Goal: Communication & Community: Answer question/provide support

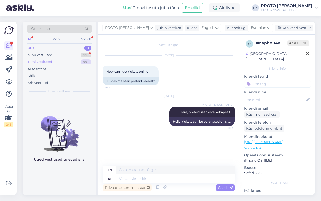
click at [56, 60] on div "Tiimi vestlused 99+" at bounding box center [60, 61] width 66 height 7
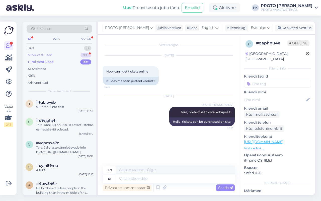
click at [52, 54] on div "Minu vestlused 99+" at bounding box center [60, 55] width 66 height 7
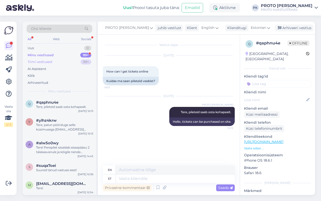
click at [53, 58] on div "Tiimi vestlused 99+" at bounding box center [60, 61] width 66 height 7
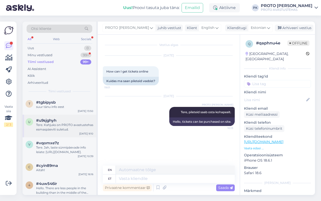
click at [72, 131] on div "Tere. Kahjuks on PROTO avastustehas esmaspäeviti suletud." at bounding box center [64, 127] width 57 height 9
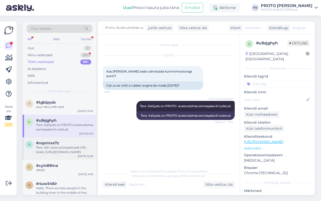
click at [69, 146] on div "Tere. Jah, laste sünnipäevade info leiate: [URL][DOMAIN_NAME]." at bounding box center [64, 149] width 57 height 9
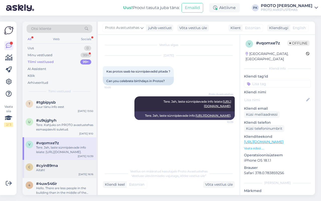
click at [68, 164] on div "#cyin89ma" at bounding box center [64, 165] width 57 height 5
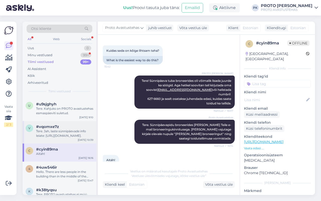
scroll to position [31, 0]
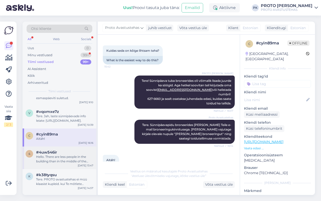
click at [57, 161] on div "Hello. There are less people in the building than in the middle of the summer s…" at bounding box center [64, 158] width 57 height 9
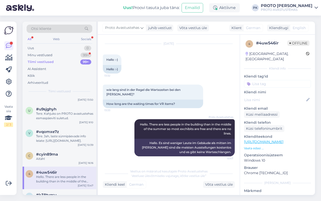
scroll to position [0, 0]
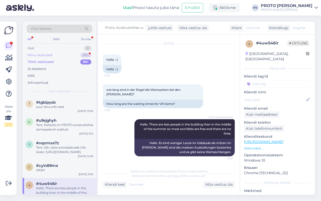
click at [42, 52] on div "Minu vestlused 99+" at bounding box center [60, 55] width 66 height 7
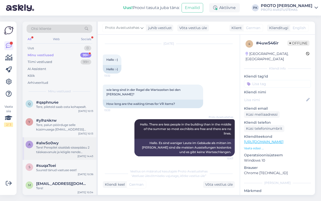
click at [77, 152] on div "Tere! Perepilet sisaldab sissepääsu 2 täiskasvanule ja kõigile nende alaealiste…" at bounding box center [64, 149] width 57 height 9
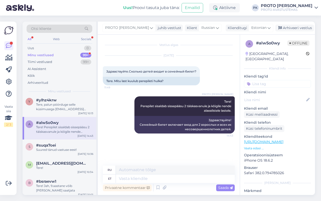
scroll to position [31, 0]
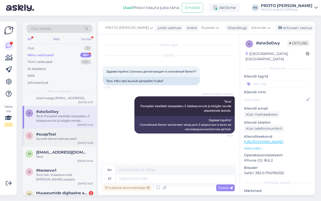
click at [65, 143] on div "s #suqa7oei Suured tänud vastuse eest! [DATE] 10:36" at bounding box center [60, 137] width 74 height 18
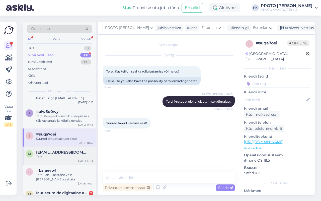
scroll to position [63, 0]
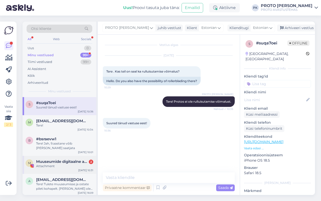
click at [75, 169] on div "M Muuseumide digitaalne aastapilet 2 Attachment [DATE] 10:31" at bounding box center [60, 165] width 74 height 18
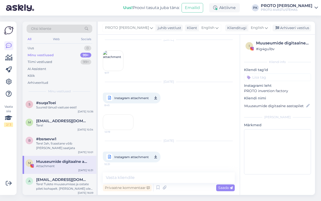
scroll to position [369, 0]
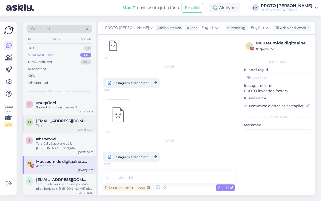
click at [70, 127] on div "Tere!" at bounding box center [64, 125] width 57 height 5
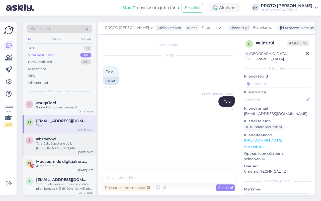
click at [67, 139] on div "#bsraevw1" at bounding box center [64, 139] width 57 height 5
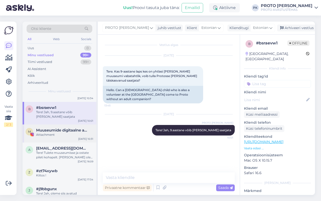
scroll to position [125, 0]
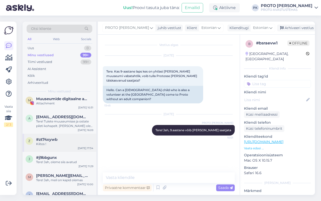
click at [69, 137] on div "#zt74xywb" at bounding box center [64, 139] width 57 height 5
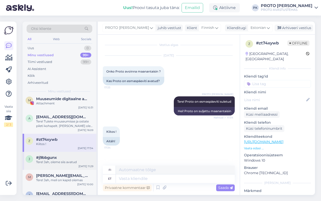
click at [71, 165] on div "j #j9bbgunx Tere! Jah, oleme siis avatud [DATE] 11:29" at bounding box center [60, 161] width 74 height 18
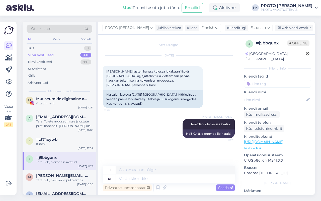
scroll to position [157, 0]
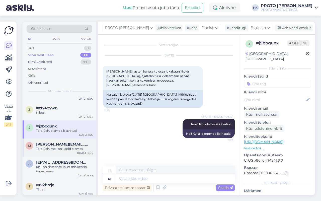
click at [73, 149] on div "Tere! Jah, meil on kapid olemas" at bounding box center [64, 148] width 57 height 5
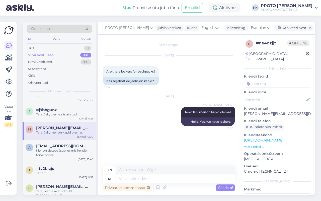
scroll to position [188, 0]
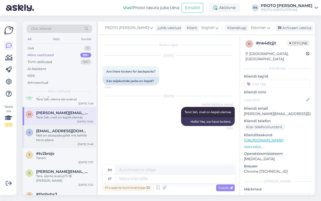
click at [66, 137] on div "Meil on sissepääsupilet mis kehtib terve päeva" at bounding box center [64, 137] width 57 height 9
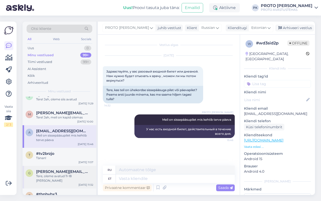
click at [73, 170] on span "[PERSON_NAME][EMAIL_ADDRESS][PERSON_NAME][DOMAIN_NAME]" at bounding box center [62, 171] width 52 height 5
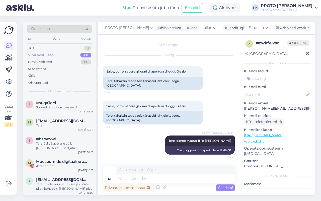
scroll to position [0, 0]
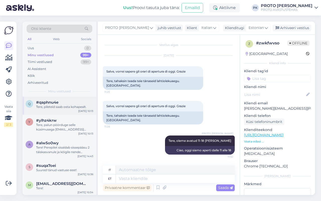
click at [67, 112] on div "q #qaphnu4e Tere, pileteid saab osta kohapealt. [DATE] 10:13" at bounding box center [60, 106] width 74 height 18
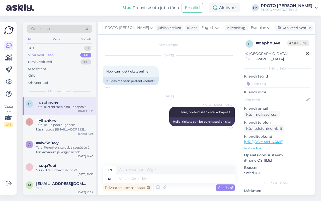
drag, startPoint x: 137, startPoint y: 115, endPoint x: 137, endPoint y: 111, distance: 3.8
click at [137, 115] on div "[DATE] PROTO [PERSON_NAME] Tere, pileteid saab osta kohapealt. 10:13 Hello, tic…" at bounding box center [169, 111] width 132 height 41
click at [60, 39] on div "Web" at bounding box center [56, 39] width 9 height 7
click at [50, 41] on div "All Web Socials" at bounding box center [60, 40] width 66 height 8
click at [147, 150] on div "Vestlus algas [DATE] How can I get tickets online 19:01 Kuidas ma saan pileteid…" at bounding box center [171, 100] width 136 height 121
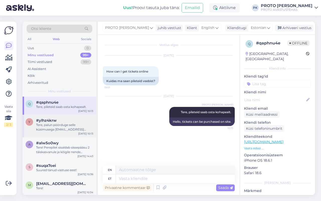
click at [64, 128] on div "Tere, palun pöörduge selle küsimusega [EMAIL_ADDRESS][DOMAIN_NAME]" at bounding box center [64, 127] width 57 height 9
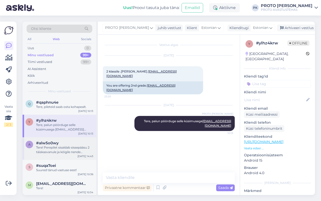
click at [44, 146] on div "Tere! Perepilet sisaldab sissepääsu 2 täiskasvanule ja kõigile nende alaealiste…" at bounding box center [64, 149] width 57 height 9
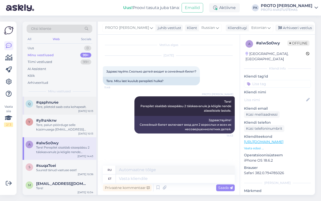
click at [51, 107] on div "Tere, pileteid saab osta kohapealt." at bounding box center [64, 107] width 57 height 5
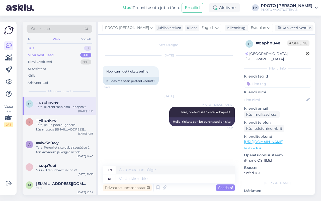
click at [40, 49] on div "Uus 0" at bounding box center [60, 48] width 66 height 7
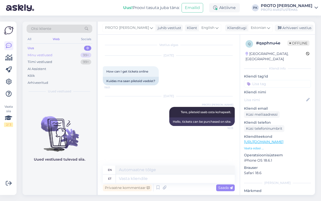
click at [40, 54] on div "Minu vestlused" at bounding box center [40, 55] width 25 height 5
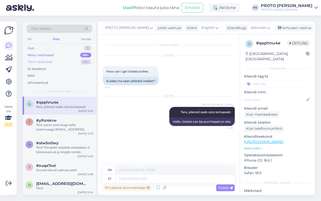
click at [42, 62] on div "Tiimi vestlused" at bounding box center [40, 61] width 25 height 5
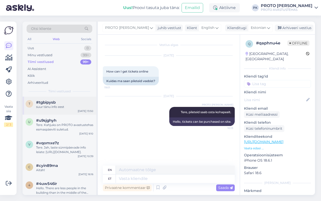
click at [43, 106] on div "suur tänu info eest" at bounding box center [64, 107] width 57 height 5
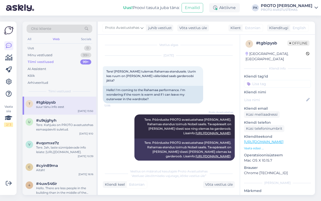
scroll to position [30, 0]
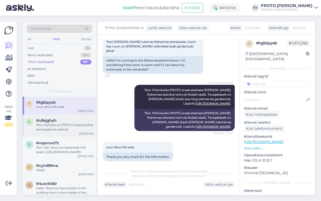
click at [48, 123] on div "Tere. Kahjuks on PROTO avastustehas esmaspäeviti suletud." at bounding box center [64, 127] width 57 height 9
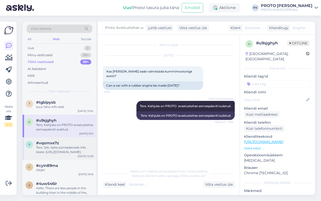
click at [60, 152] on div "Tere. Jah, laste sünnipäevade info leiate: [URL][DOMAIN_NAME]." at bounding box center [64, 149] width 57 height 9
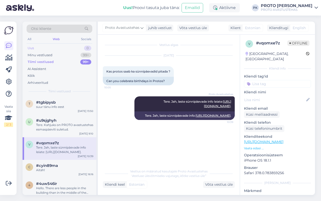
click at [34, 50] on div "Uus 0" at bounding box center [60, 48] width 66 height 7
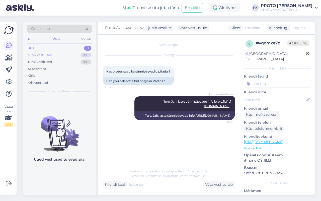
click at [35, 54] on div "Minu vestlused" at bounding box center [40, 55] width 25 height 5
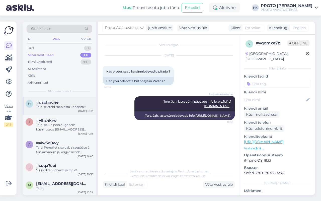
click at [48, 105] on div "Tere, pileteid saab osta kohapealt." at bounding box center [64, 107] width 57 height 5
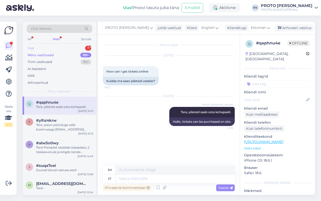
click at [39, 47] on div "Uus 1" at bounding box center [60, 48] width 66 height 7
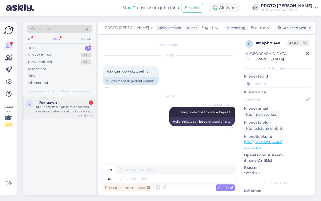
click at [63, 111] on div "Mis linnas, mis riigis ja mis aadressil see teie suveterrass asub, kas aadress …" at bounding box center [64, 109] width 57 height 9
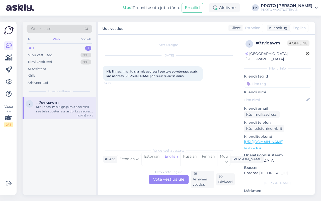
click at [153, 178] on div "Estonian to English Võta vestlus üle" at bounding box center [169, 179] width 40 height 9
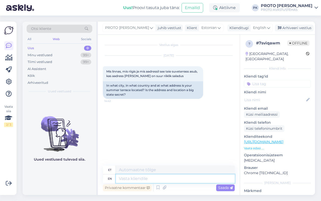
click at [139, 178] on textarea at bounding box center [175, 178] width 119 height 9
type textarea "Tere,"
type textarea "Tere, Pro"
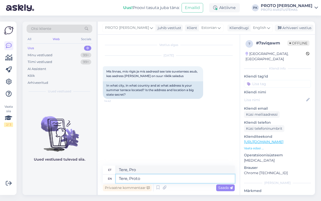
type textarea "Tere, Proto s"
type textarea "Tere, Proto"
type textarea "Tere, Proto suveterass a"
type textarea "Tere, Proto suveterass"
type textarea "Tere, Proto suveterass asub"
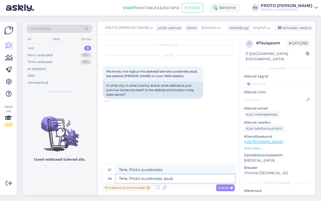
type textarea "Tere, Proto suveterass subtiitrid"
type textarea "Tere, Proto suveterass asub Eesti r"
type textarea "Tere, Proto suveterass asub [GEOGRAPHIC_DATA]"
type textarea "Tere, Proto suveterass asub Eesti riigis,"
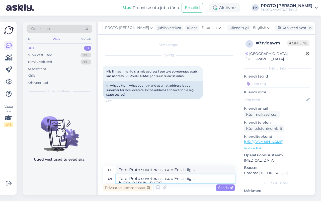
type textarea "Tere, Proto suveterass asub Eesti riigis, [GEOGRAPHIC_DATA]"
type textarea "Tere, Proto suveterass asub Eesti riigis, [GEOGRAPHIC_DATA] linnas"
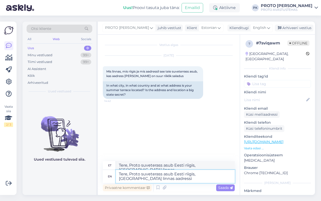
type textarea "Tere, Proto suveterass asub Eesti riigis, [GEOGRAPHIC_DATA] linnas aadressil"
type textarea "Tere, Proto suveterass asub Eesti riigis, [GEOGRAPHIC_DATA] linnas aadressil pe…"
type textarea "Tere, Proto suveterass asub Eesti riigis, [GEOGRAPHIC_DATA] linnas aadressil"
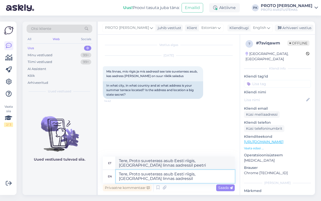
type textarea "Tere, Proto suveterass asub Eesti riigis, [GEOGRAPHIC_DATA] linnas aadressil"
type textarea "Tere, Proto suveterass asub Eesti riigis, [GEOGRAPHIC_DATA] linnas aadressil [G…"
type textarea "Tere, Proto suveterass asub Eesti riigis, [GEOGRAPHIC_DATA] linnas Peetri aadre…"
type textarea "Tere, Proto suveterass asub Eesti riigis, [GEOGRAPHIC_DATA] linnas aadressil [S…"
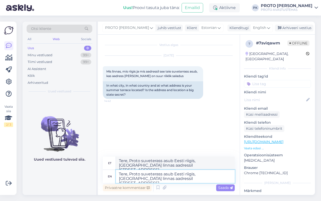
type textarea "Tere, Proto suveterass asub Eesti riigis, [GEOGRAPHIC_DATA] linnas aadressil [S…"
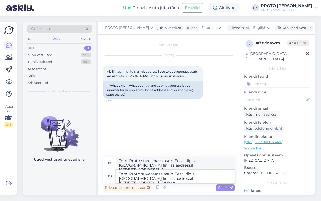
type textarea "Tere, Proto suveterass asub Eesti riigis, [GEOGRAPHIC_DATA] linnas aadressil [S…"
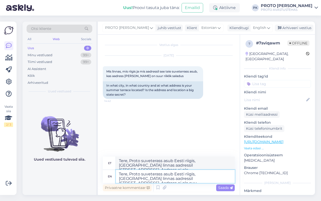
type textarea "Tere, Proto suveterass asub Eesti riigis, [GEOGRAPHIC_DATA] linnas aadressil [S…"
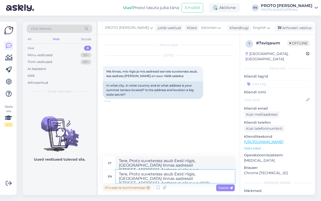
type textarea "Tere, Proto suveterass asub Eesti riigis, [GEOGRAPHIC_DATA] linnas aadressil [S…"
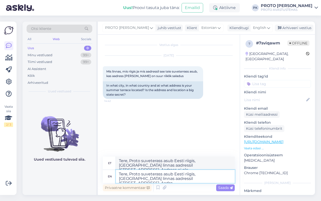
type textarea "Tere, Proto suveterass asub Eesti riigis, [GEOGRAPHIC_DATA] linnas aadressil [S…"
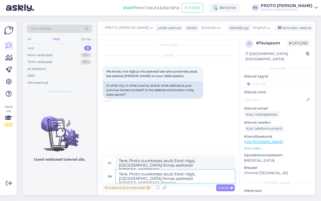
type textarea "Tere, Proto suveterass asub Eesti riigis, [GEOGRAPHIC_DATA] linnas aadressil [S…"
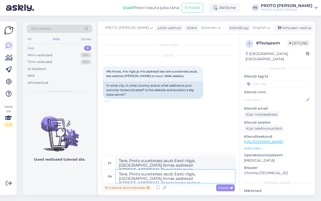
type textarea "Tere, Proto suveterass asub Eesti riigis, [GEOGRAPHIC_DATA] linnas aadressil [S…"
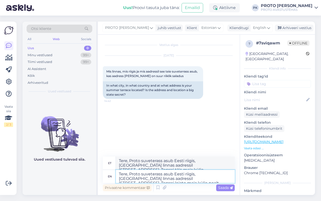
type textarea "Tere, Proto suveterass asub Eesti riigis, [GEOGRAPHIC_DATA] linnas aadressil [S…"
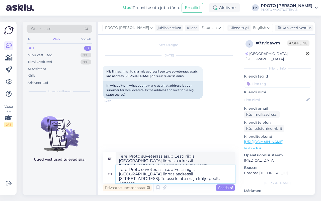
type textarea "Tere, Proto suveterass asub Eesti riigis, [GEOGRAPHIC_DATA] linnas aadressil [S…"
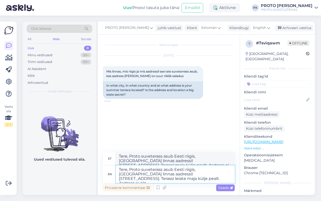
type textarea "Tere, Proto suveterass asub Eesti riigis, [GEOGRAPHIC_DATA] linnas aadressil [S…"
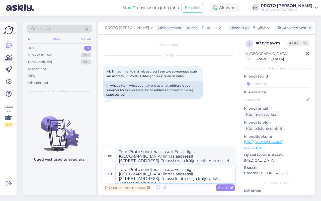
type textarea "Tere, Proto suveterass asub Eesti riigis, [GEOGRAPHIC_DATA] linnas aadressil [S…"
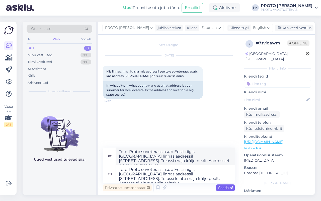
click at [226, 187] on span "Saada" at bounding box center [225, 187] width 15 height 5
